Goal: Information Seeking & Learning: Learn about a topic

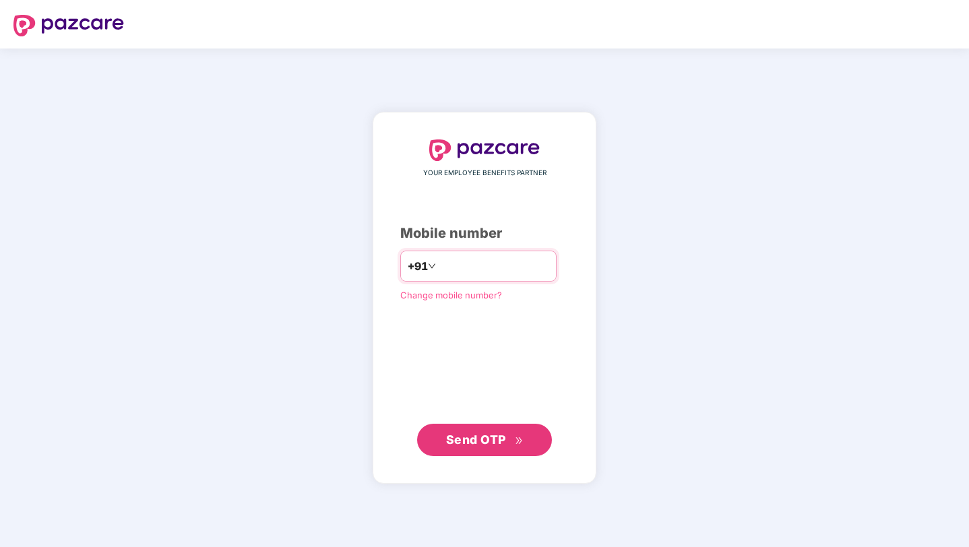
click at [482, 266] on input "number" at bounding box center [494, 267] width 111 height 22
type input "**********"
click at [485, 436] on span "Send OTP" at bounding box center [476, 440] width 60 height 14
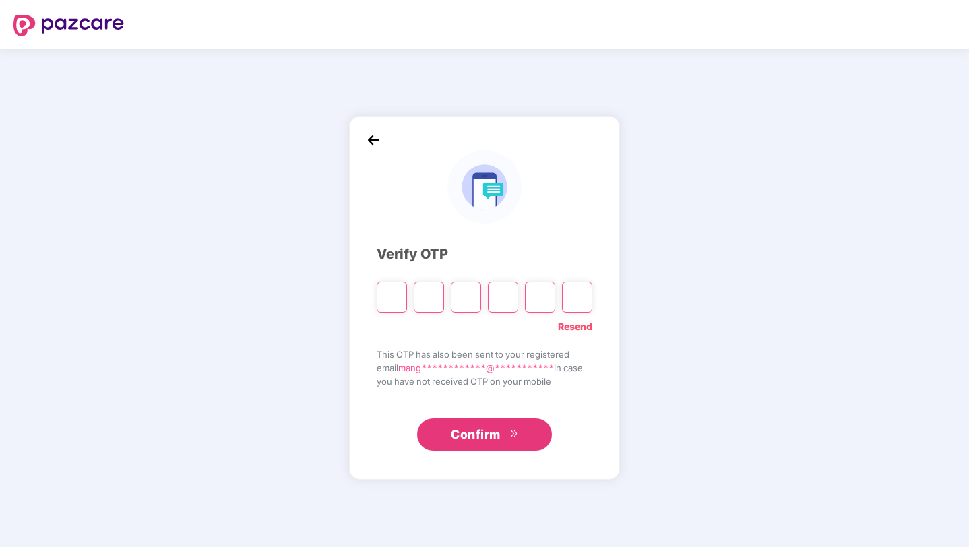
type input "*"
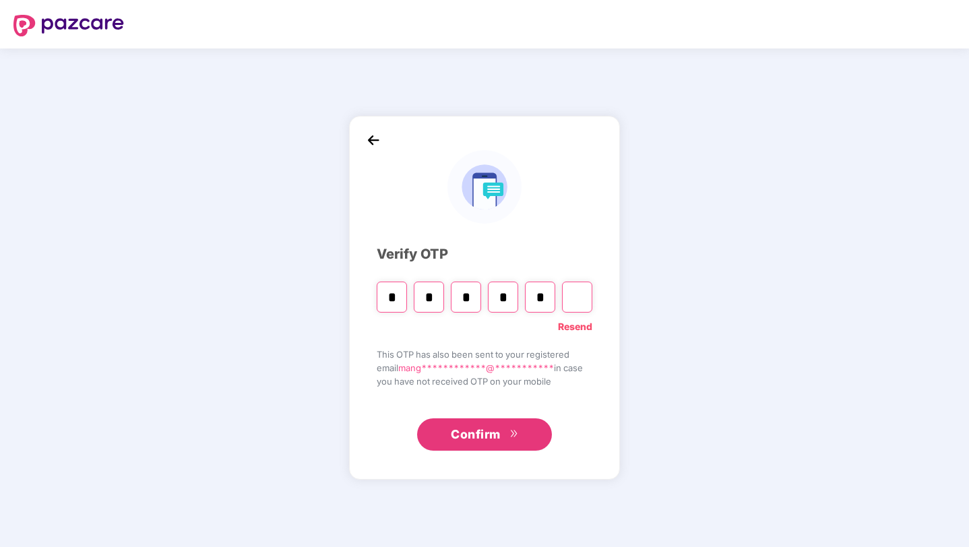
type input "*"
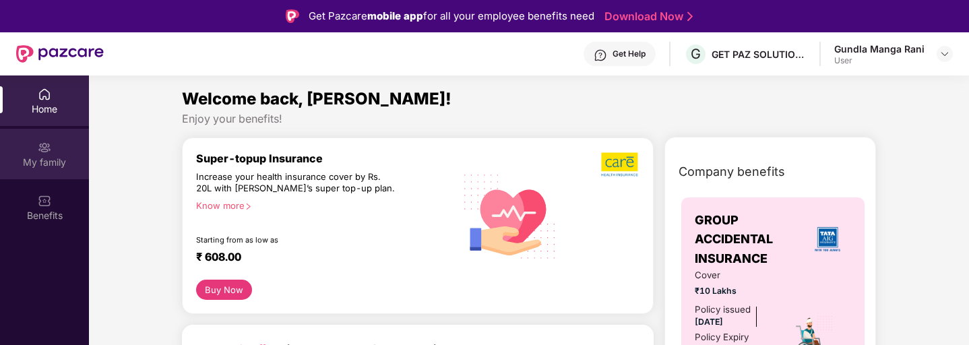
click at [52, 148] on div "My family" at bounding box center [44, 154] width 89 height 51
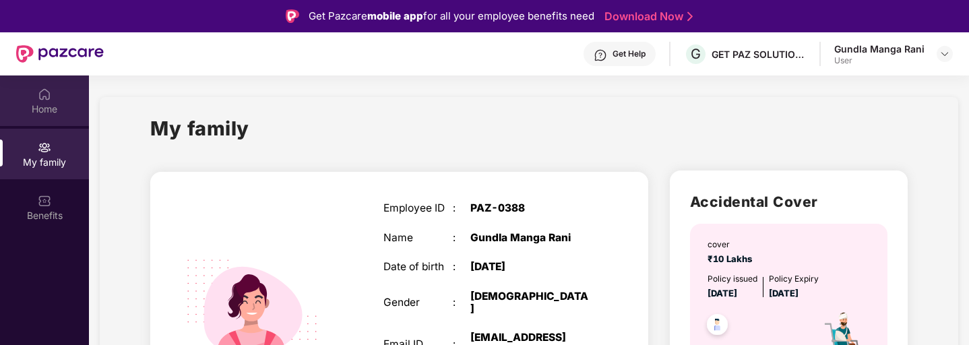
click at [47, 98] on img at bounding box center [44, 94] width 13 height 13
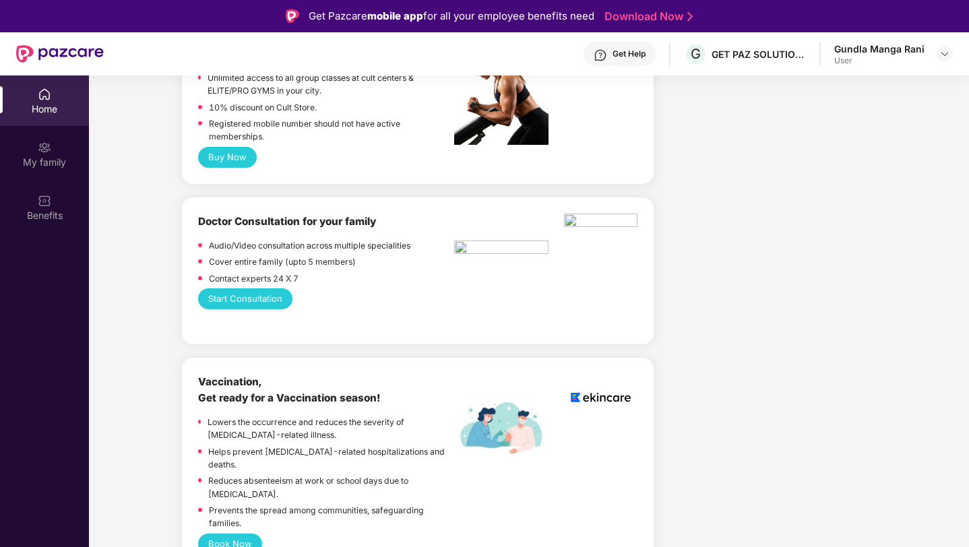
scroll to position [547, 0]
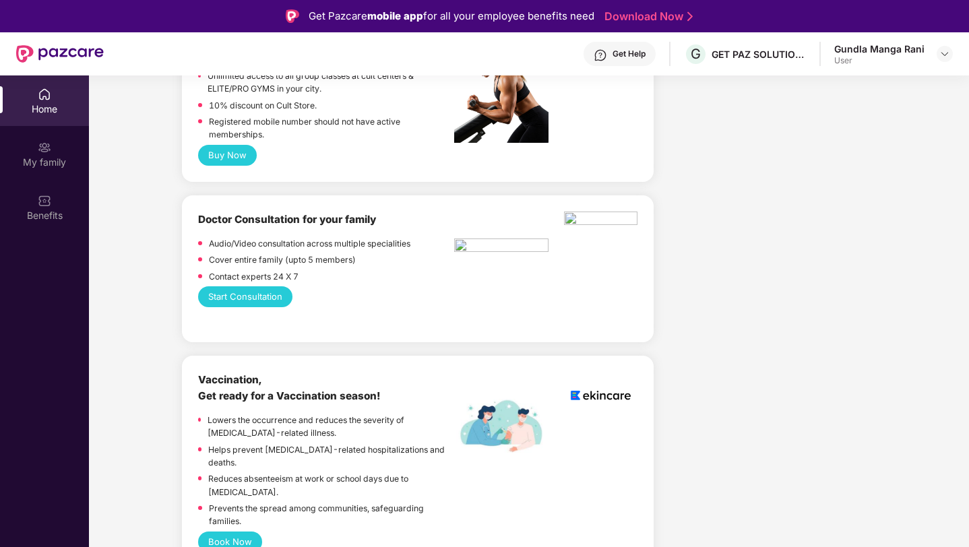
click at [251, 301] on button "Start Consultation" at bounding box center [245, 297] width 94 height 21
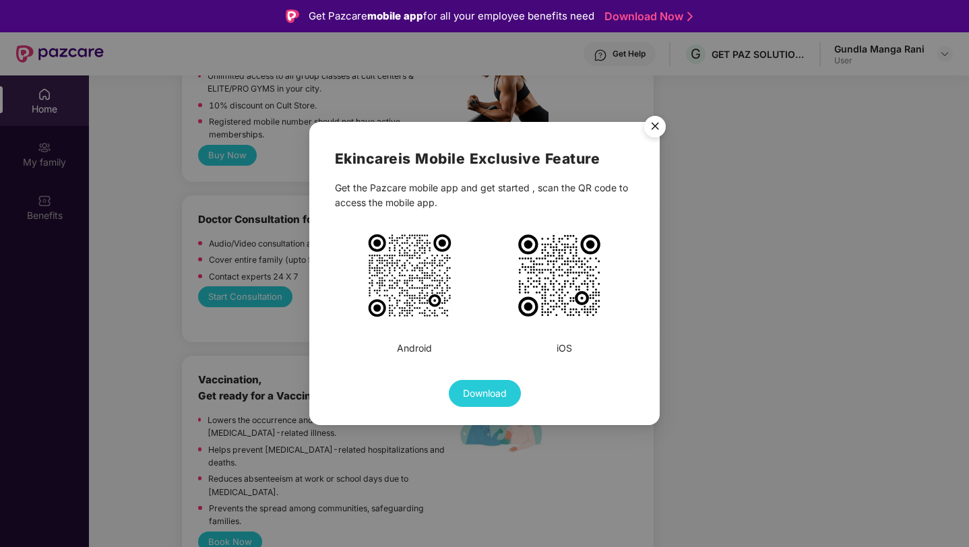
click at [657, 120] on img "Close" at bounding box center [655, 129] width 38 height 38
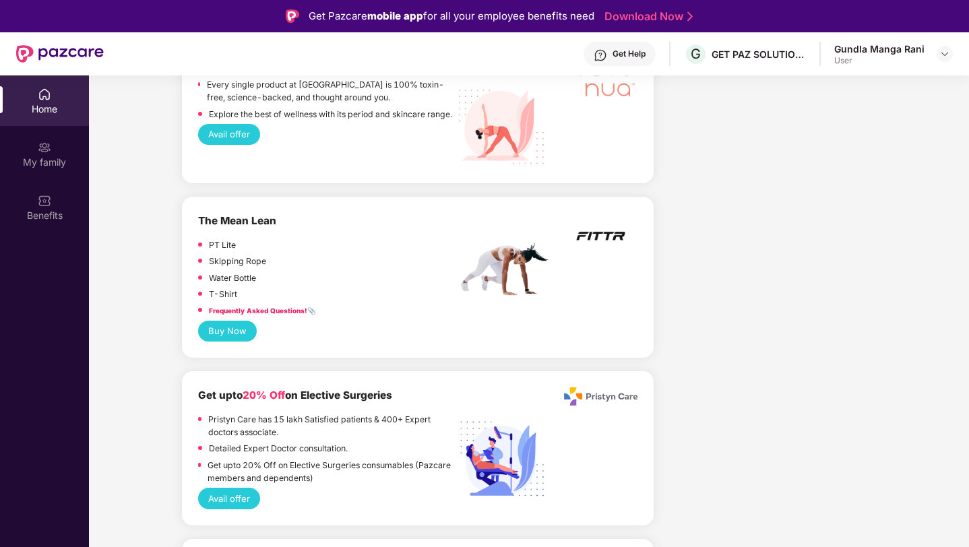
scroll to position [3868, 0]
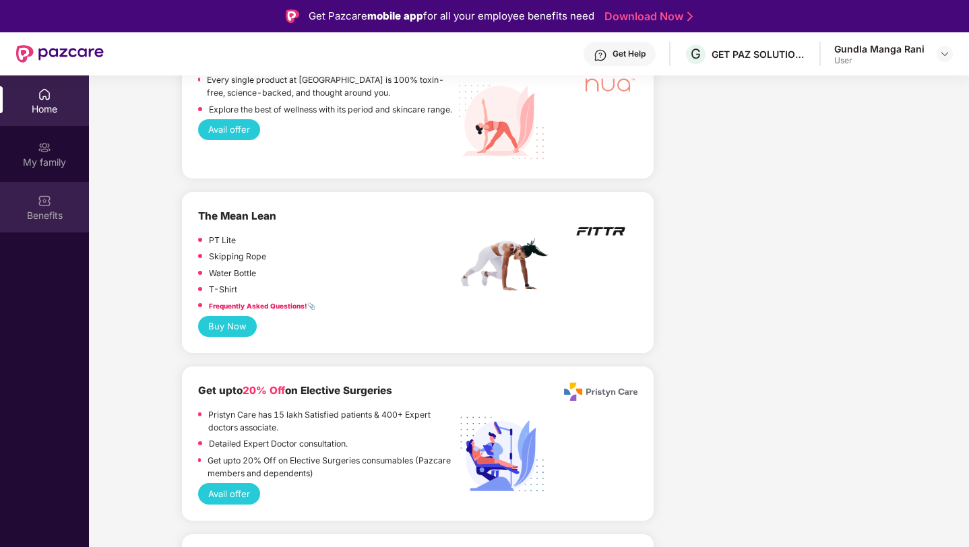
click at [50, 206] on img at bounding box center [44, 200] width 13 height 13
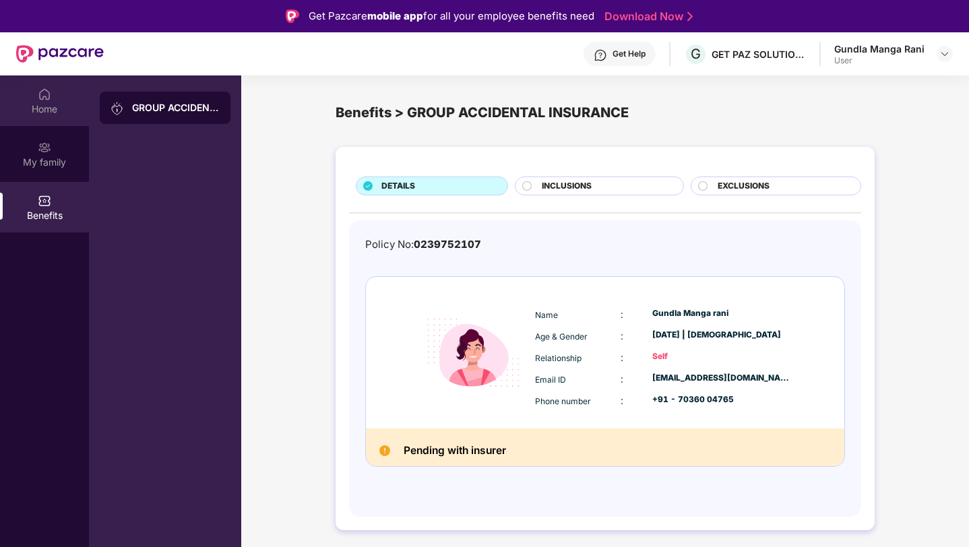
click at [44, 97] on img at bounding box center [44, 94] width 13 height 13
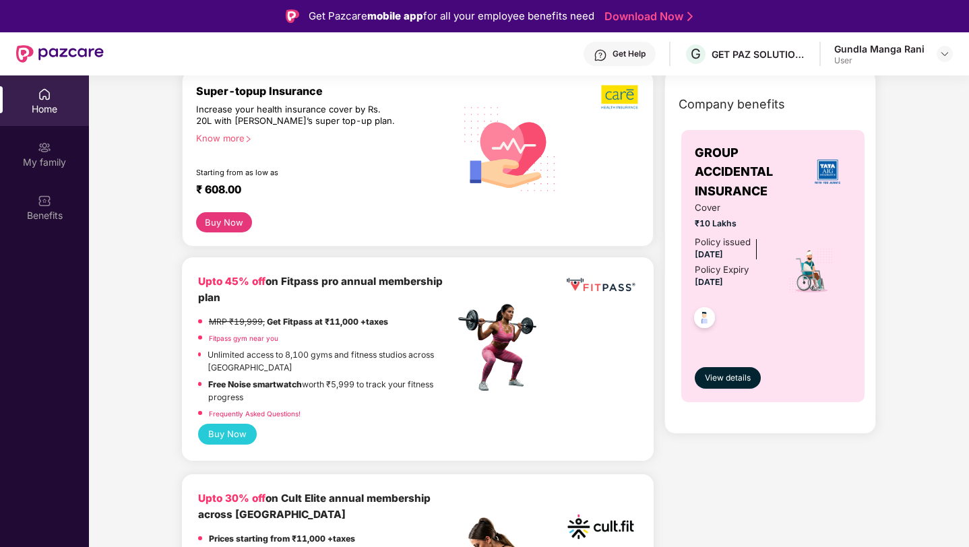
scroll to position [69, 0]
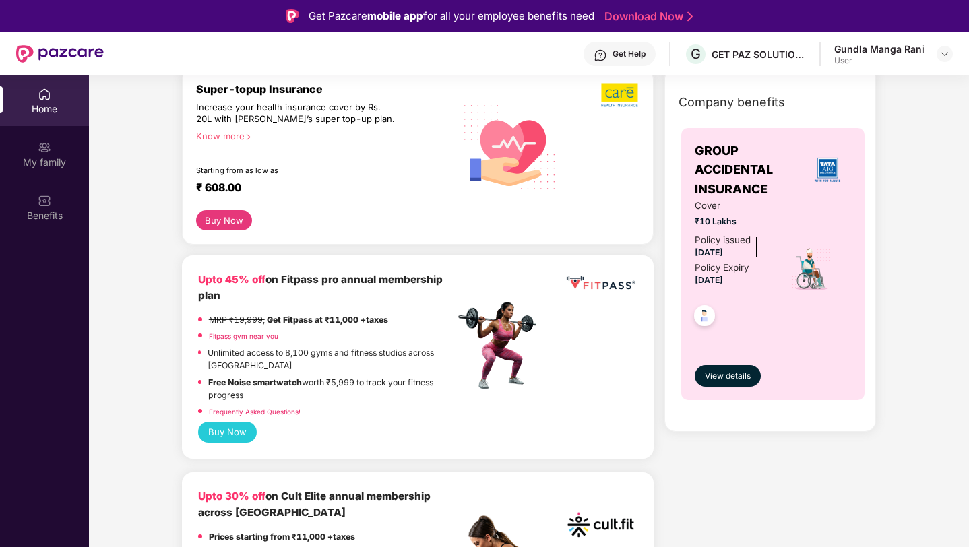
click at [616, 52] on div "Get Help" at bounding box center [629, 54] width 33 height 11
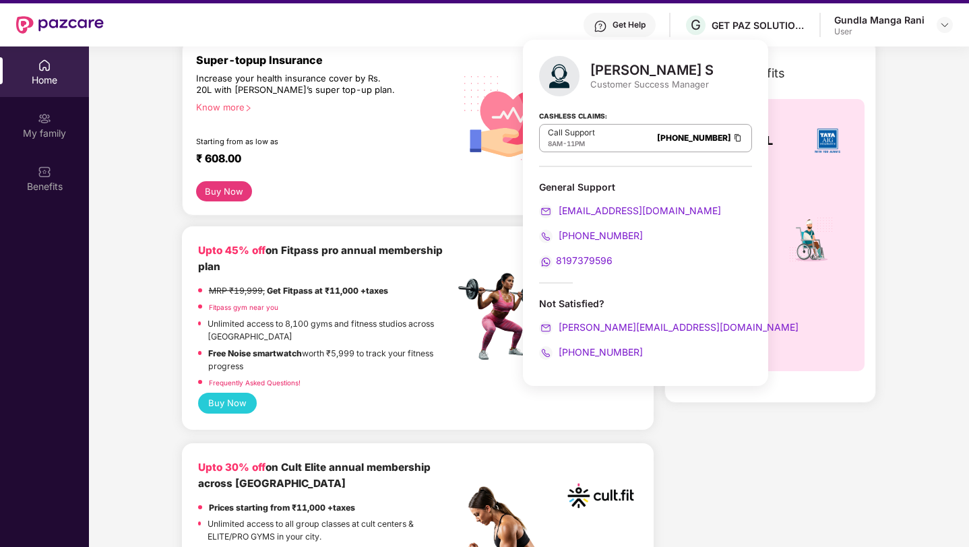
scroll to position [30, 0]
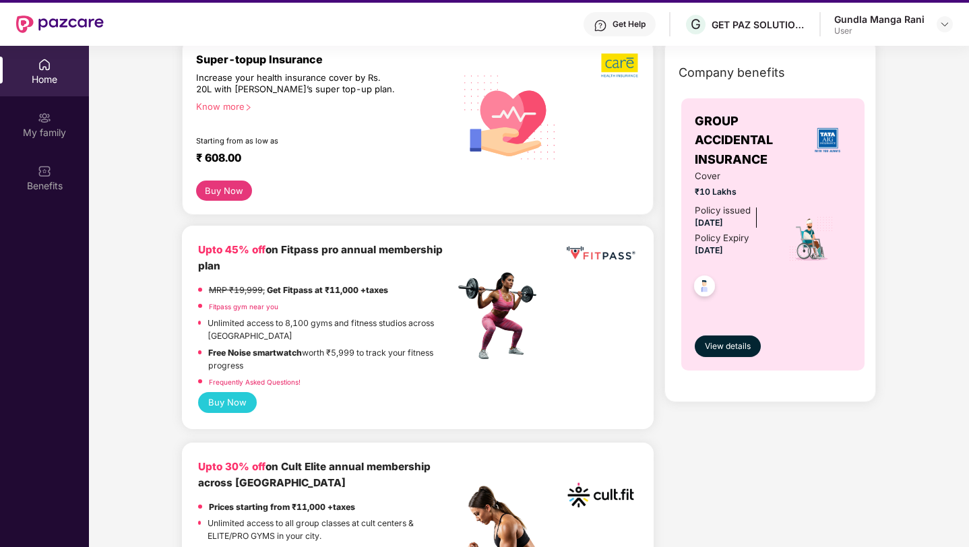
click at [491, 208] on div "Super-topup Insurance Increase your health insurance cover by Rs. 20L with PazC…" at bounding box center [418, 126] width 472 height 177
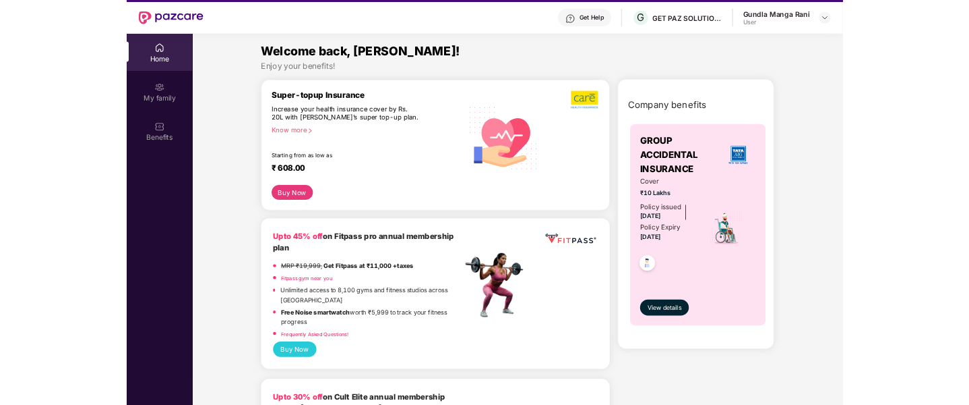
scroll to position [0, 0]
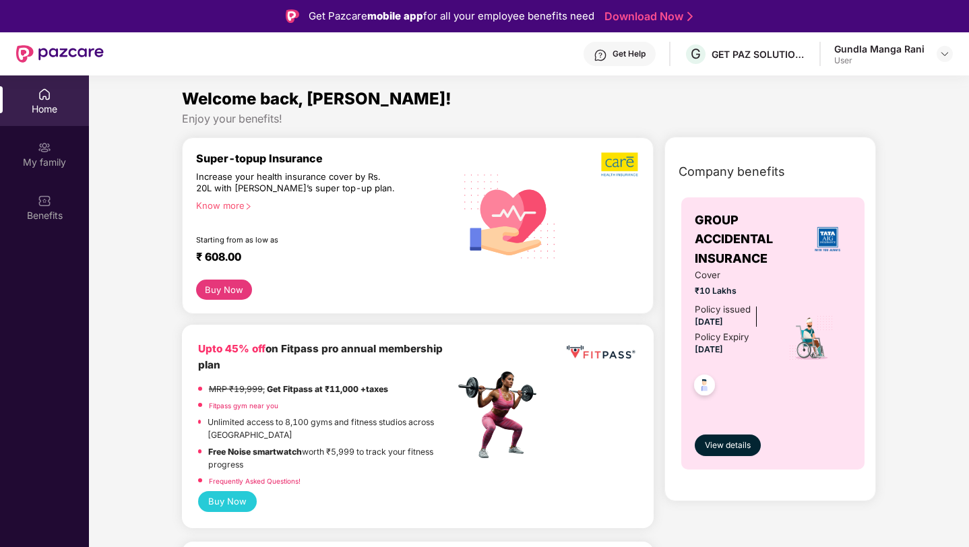
click at [935, 47] on div "Gundla Manga Rani User" at bounding box center [894, 54] width 119 height 24
click at [942, 51] on img at bounding box center [945, 54] width 11 height 11
click at [747, 119] on div "Enjoy your benefits!" at bounding box center [529, 119] width 695 height 14
click at [45, 160] on div "My family" at bounding box center [44, 162] width 89 height 13
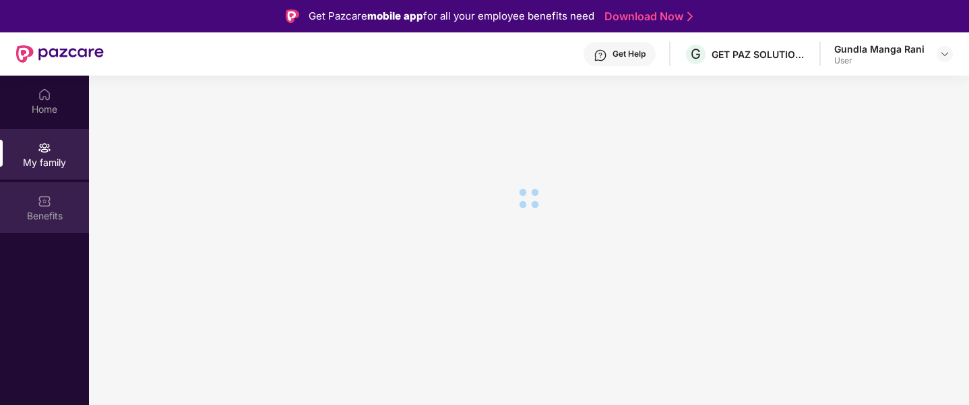
click at [48, 202] on img at bounding box center [44, 200] width 13 height 13
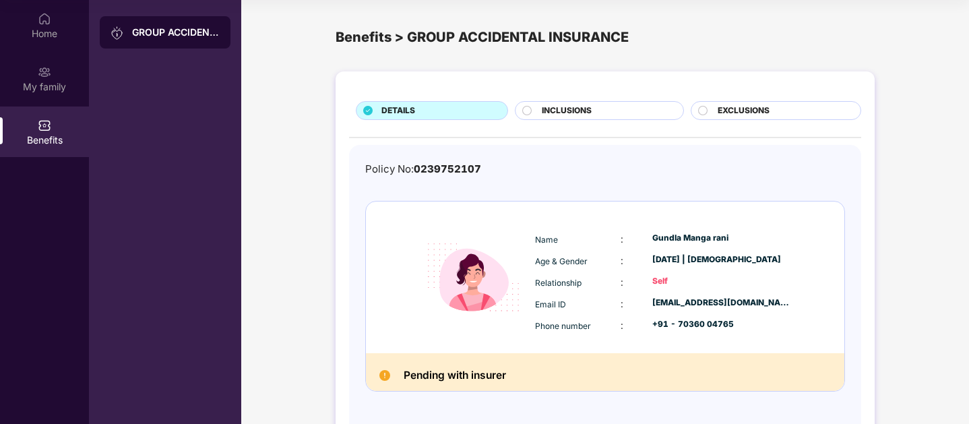
click at [581, 111] on span "INCLUSIONS" at bounding box center [567, 110] width 50 height 13
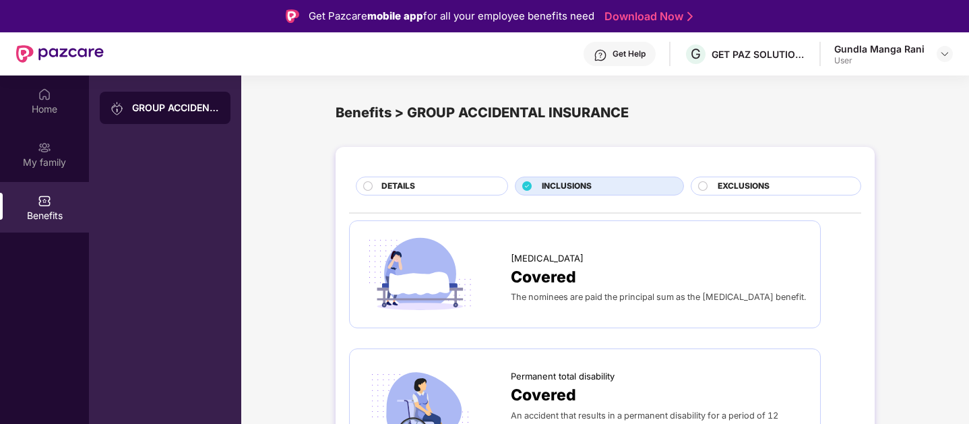
click at [715, 183] on div "EXCLUSIONS" at bounding box center [782, 187] width 143 height 15
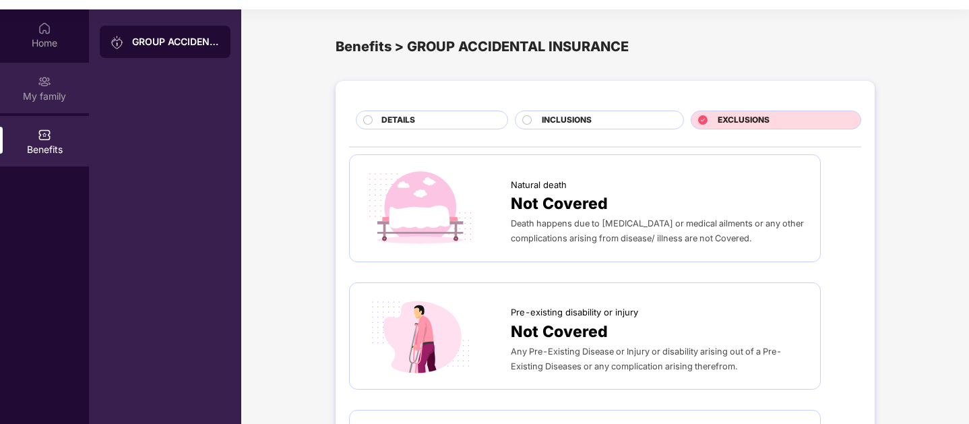
click at [51, 91] on div "My family" at bounding box center [44, 96] width 89 height 13
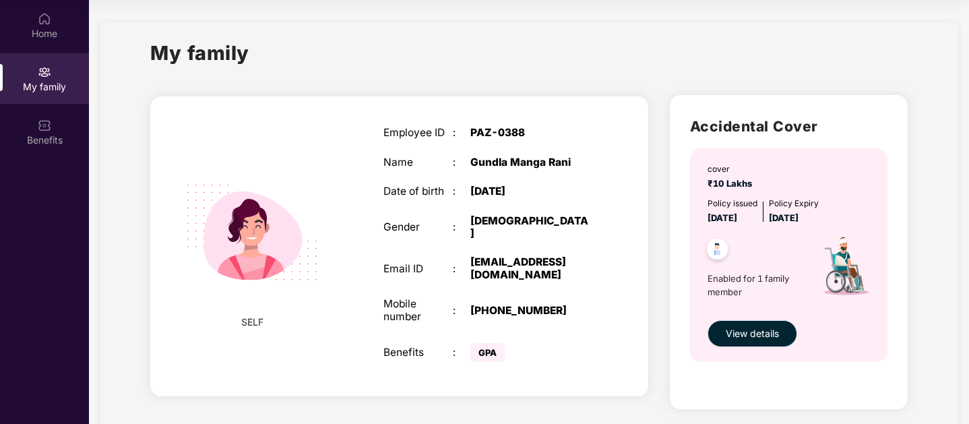
click at [731, 287] on span "View details" at bounding box center [752, 333] width 53 height 15
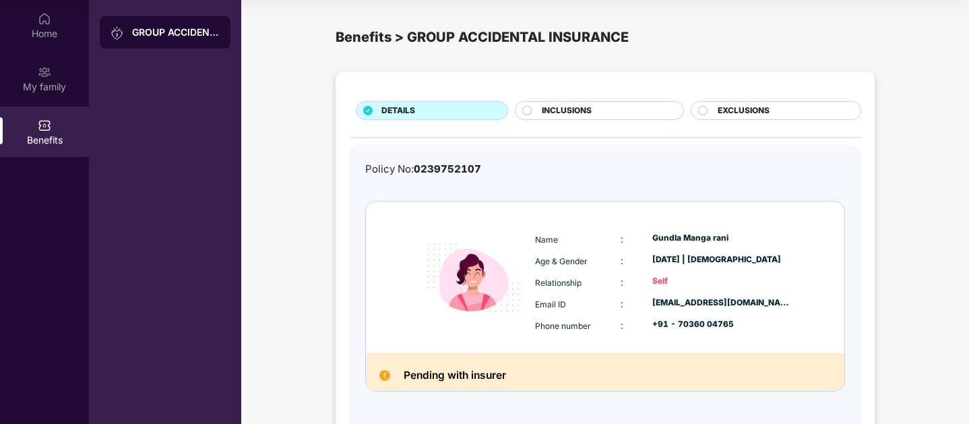
scroll to position [51, 0]
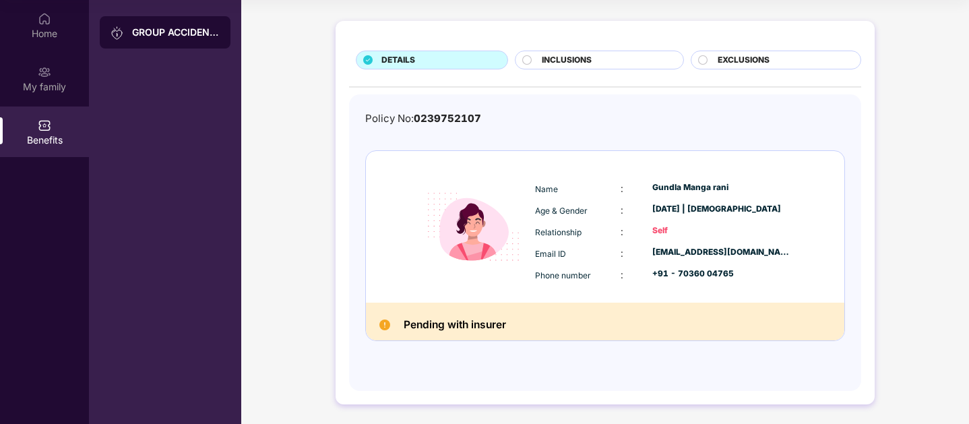
click at [546, 287] on div "Pending with insurer" at bounding box center [605, 322] width 479 height 38
click at [388, 287] on img at bounding box center [385, 325] width 11 height 11
click at [387, 287] on img at bounding box center [385, 325] width 11 height 11
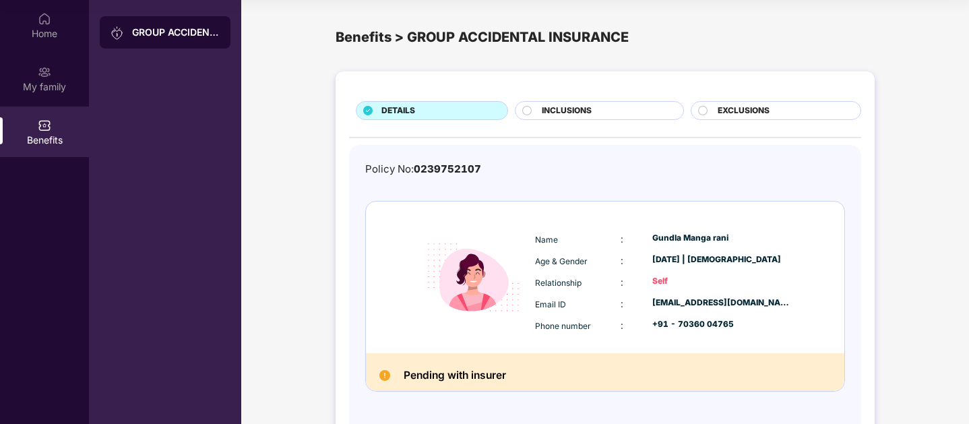
scroll to position [72, 0]
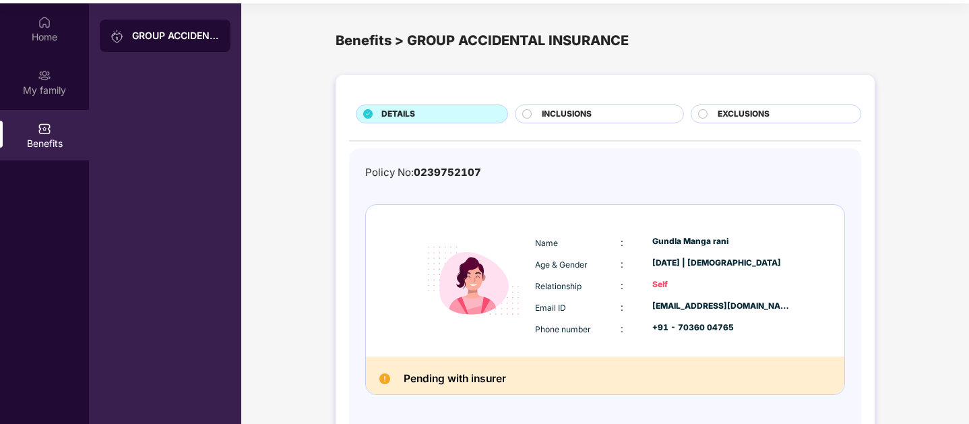
click at [712, 117] on div "EXCLUSIONS" at bounding box center [782, 115] width 143 height 15
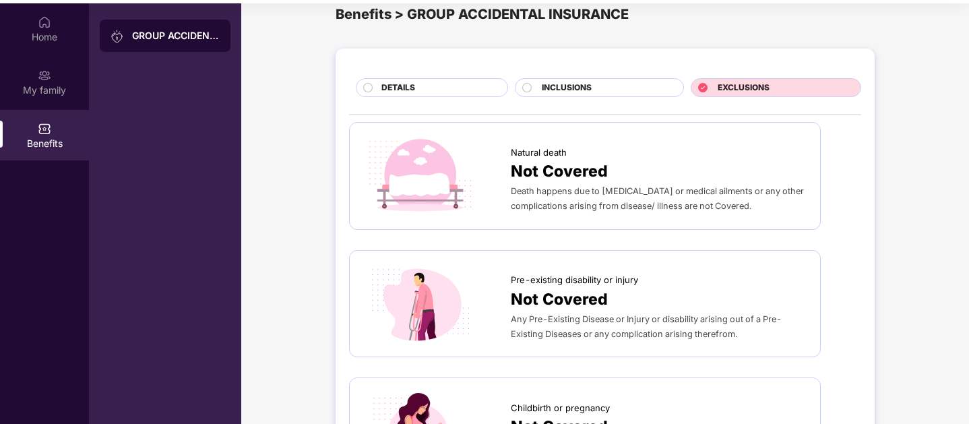
scroll to position [0, 0]
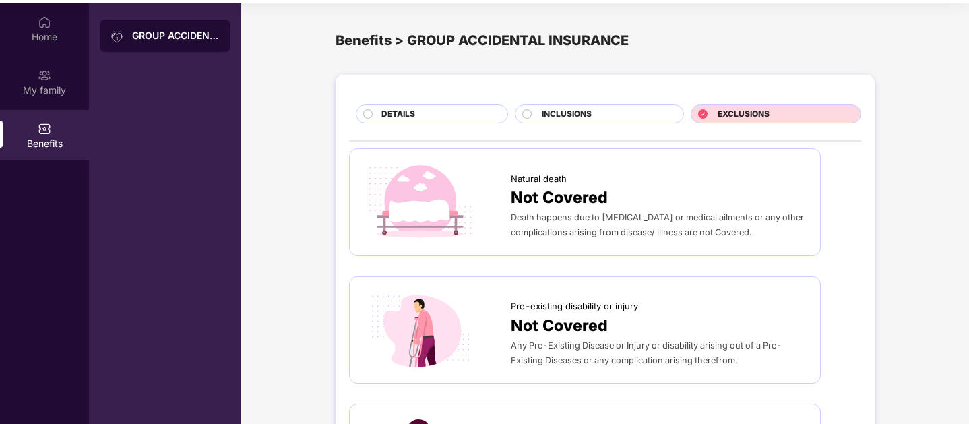
click at [185, 39] on div "GROUP ACCIDENTAL INSURANCE" at bounding box center [176, 35] width 88 height 13
click at [431, 113] on div "DETAILS" at bounding box center [438, 115] width 126 height 15
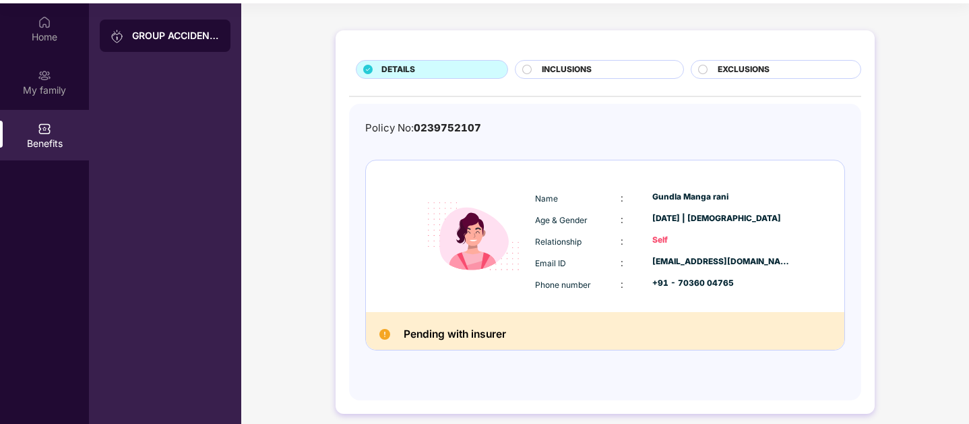
scroll to position [51, 0]
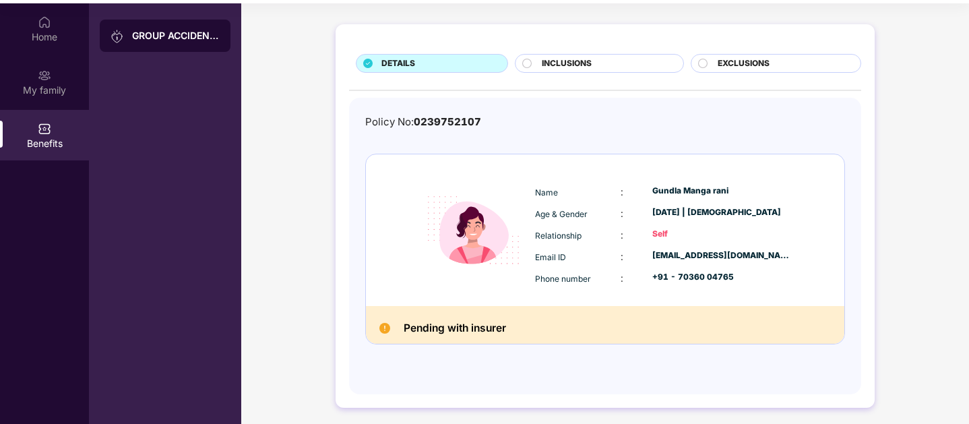
click at [409, 287] on div "Pending with insurer" at bounding box center [605, 325] width 479 height 38
click at [377, 287] on div "Pending with insurer" at bounding box center [605, 325] width 479 height 38
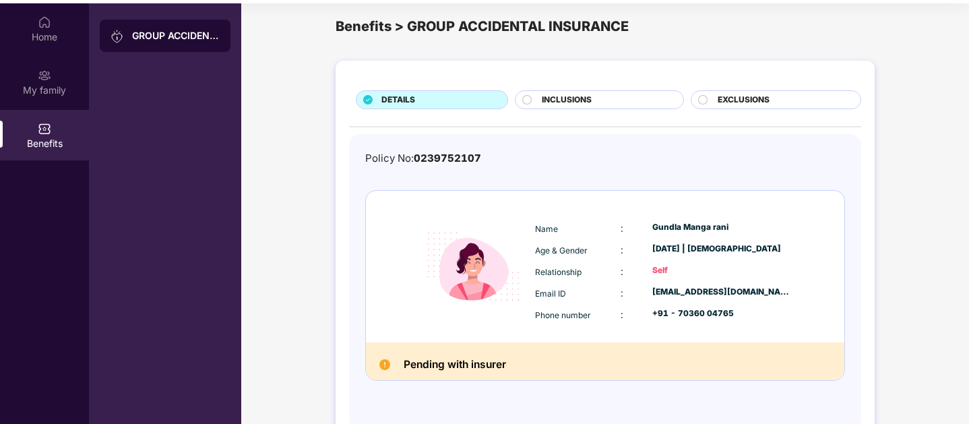
scroll to position [0, 0]
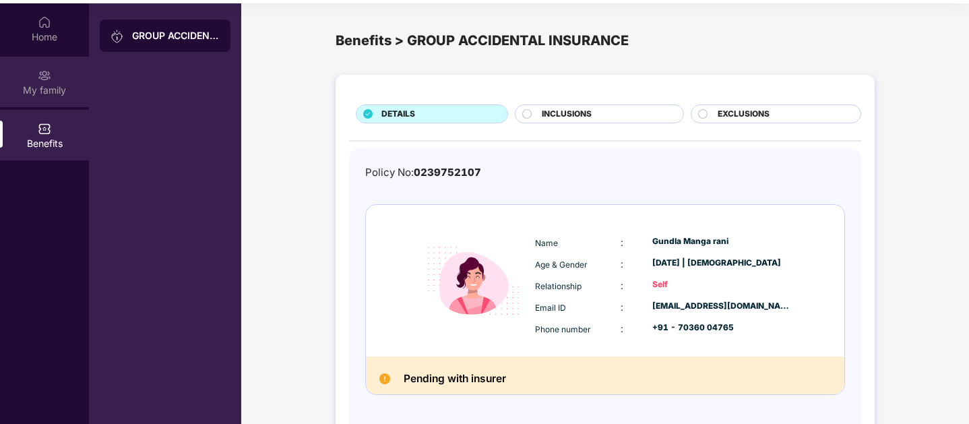
click at [47, 91] on div "My family" at bounding box center [44, 90] width 89 height 13
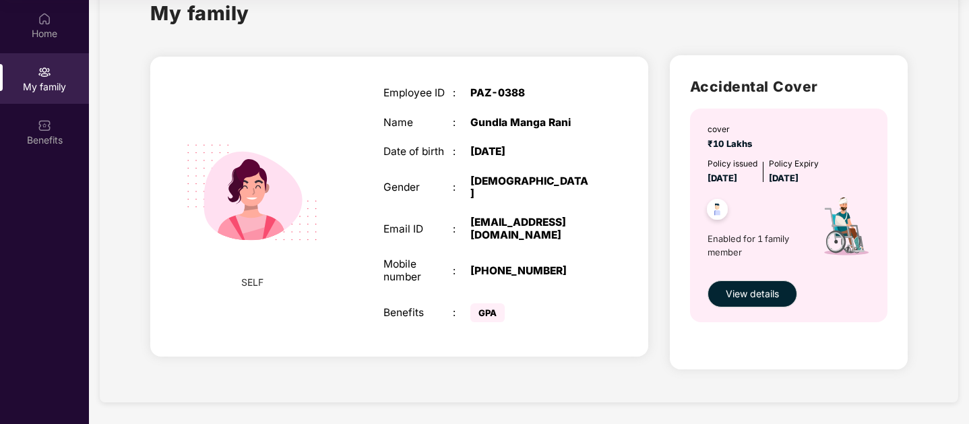
scroll to position [35, 0]
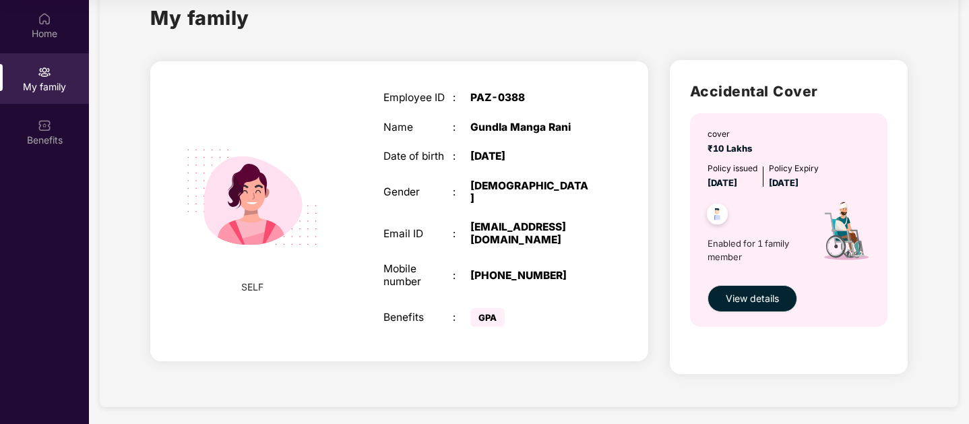
click at [482, 287] on span "GPA" at bounding box center [488, 317] width 34 height 19
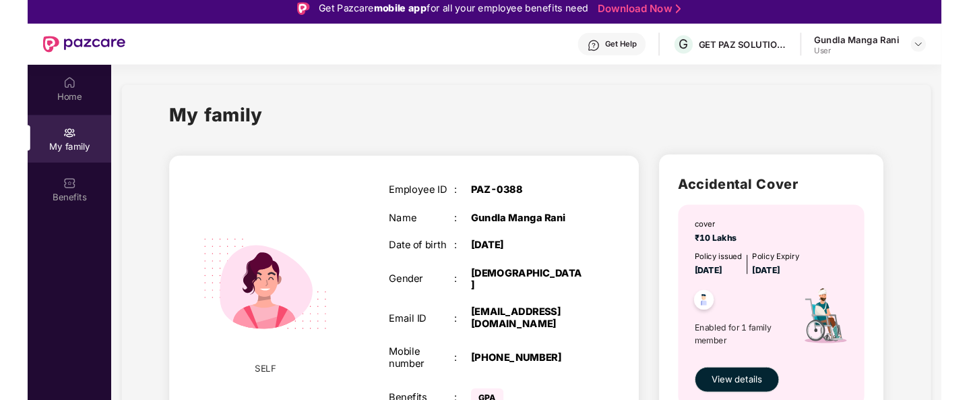
scroll to position [0, 0]
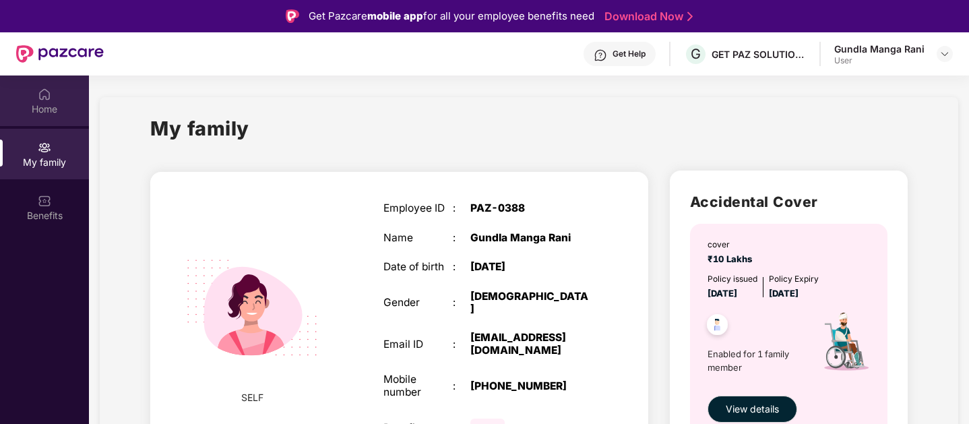
click at [46, 104] on div "Home" at bounding box center [44, 108] width 89 height 13
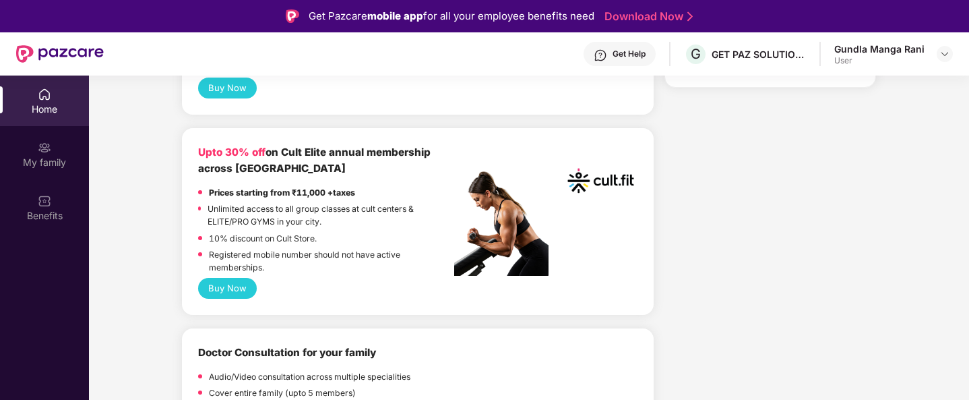
scroll to position [532, 0]
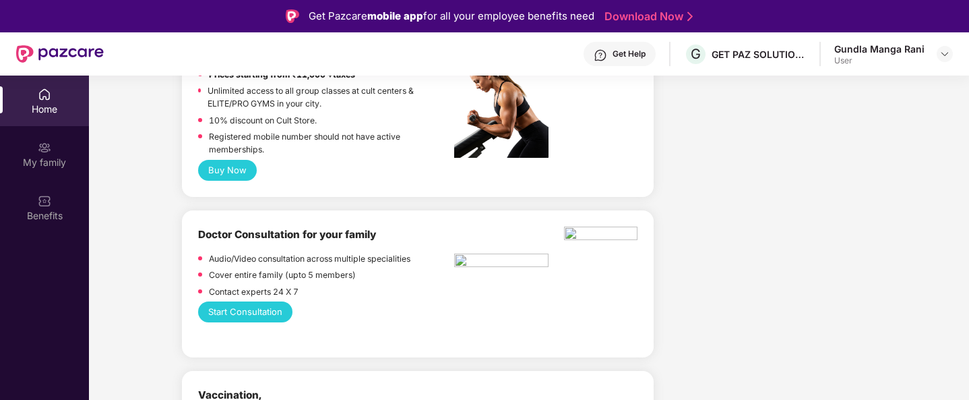
click at [217, 287] on button "Start Consultation" at bounding box center [245, 311] width 94 height 21
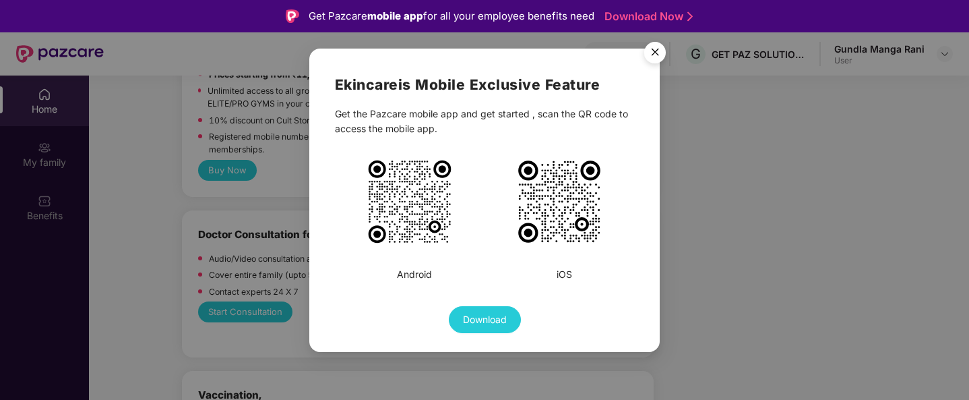
click at [654, 52] on img "Close" at bounding box center [655, 55] width 38 height 38
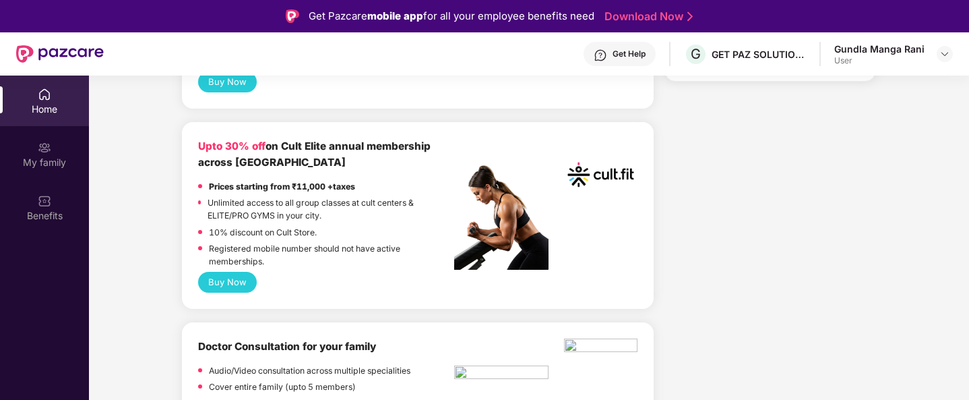
scroll to position [426, 0]
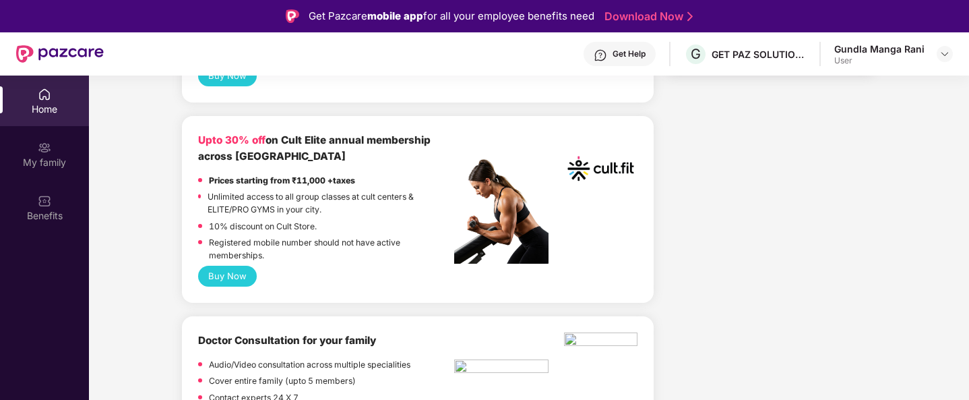
click at [239, 276] on button "Buy Now" at bounding box center [227, 276] width 59 height 21
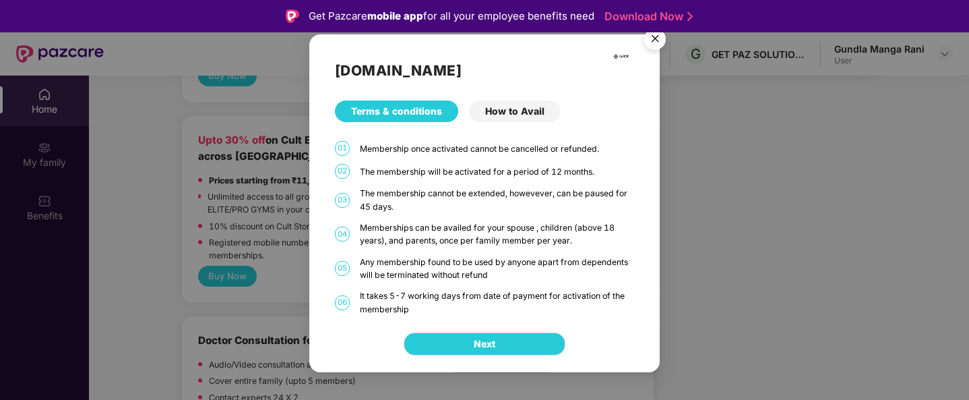
click at [657, 41] on img "Close" at bounding box center [655, 41] width 38 height 38
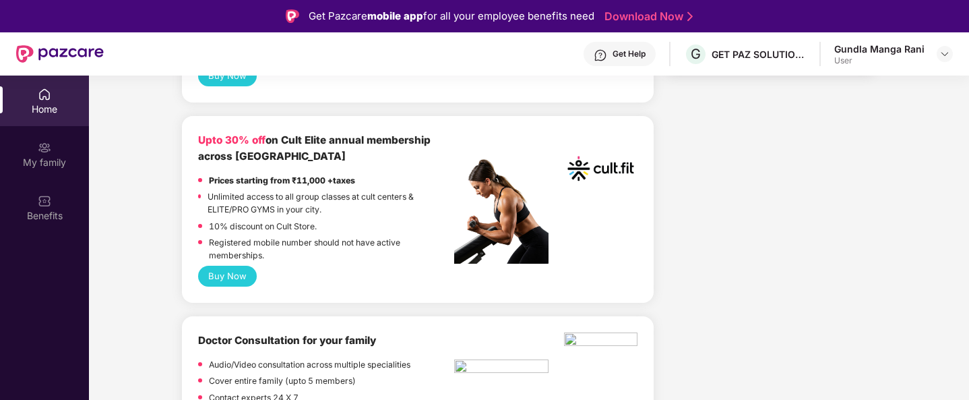
scroll to position [0, 0]
